Goal: Task Accomplishment & Management: Use online tool/utility

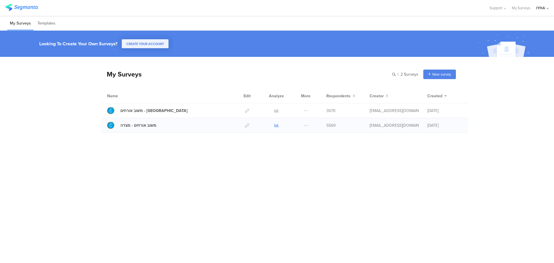
click at [275, 126] on icon at bounding box center [276, 125] width 4 height 4
click at [276, 112] on icon at bounding box center [276, 111] width 4 height 4
click at [278, 125] on icon at bounding box center [276, 125] width 4 height 4
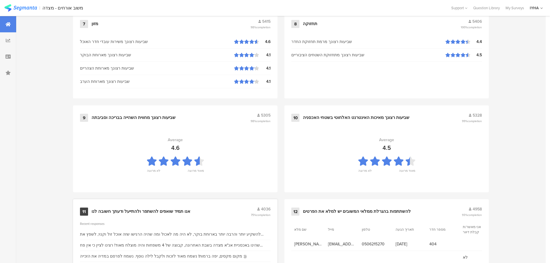
scroll to position [584, 0]
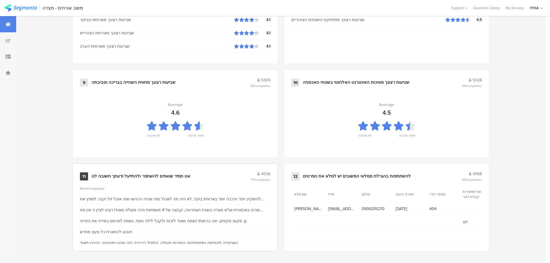
click at [161, 172] on div "11 אנו תמיד שואפים להשתפר ולהתייעל ודעתך חשובה לנו 4036 75% completion" at bounding box center [175, 176] width 190 height 11
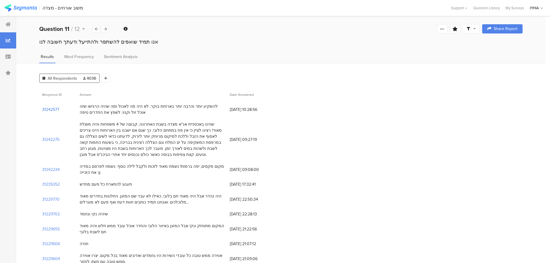
click at [54, 107] on section "31242577" at bounding box center [50, 109] width 17 height 6
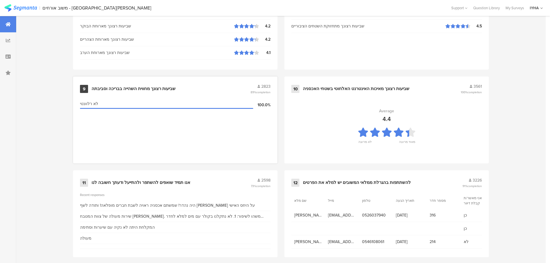
scroll to position [584, 0]
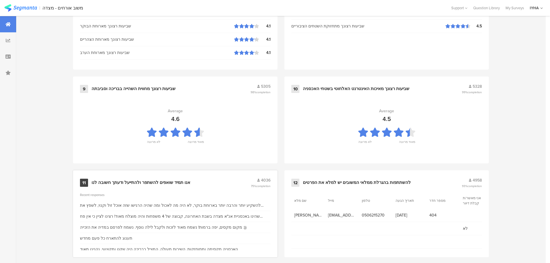
scroll to position [584, 0]
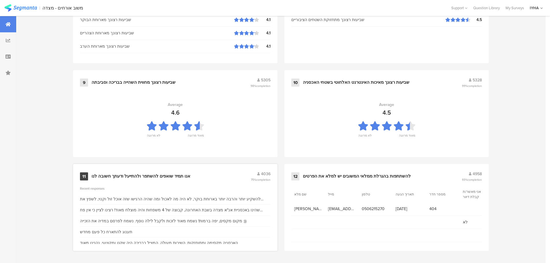
click at [171, 174] on div "אנו תמיד שואפים להשתפר ולהתייעל ודעתך חשובה לנו" at bounding box center [140, 176] width 99 height 6
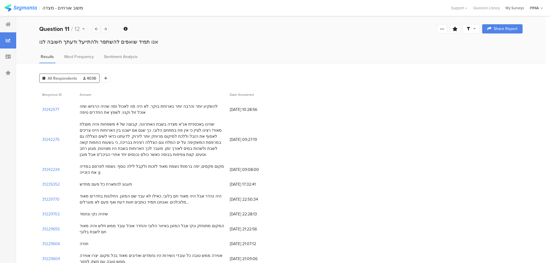
click at [513, 6] on div "My Surveys" at bounding box center [514, 7] width 24 height 5
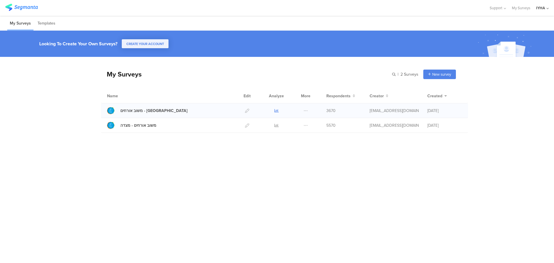
click at [275, 109] on icon at bounding box center [276, 111] width 4 height 4
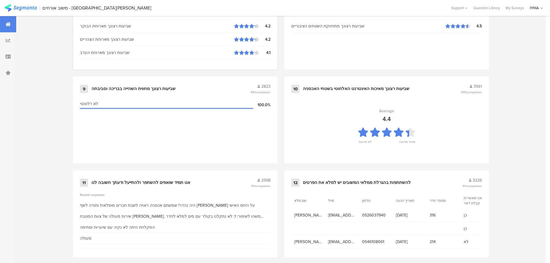
scroll to position [584, 0]
